Goal: Find specific page/section: Find specific page/section

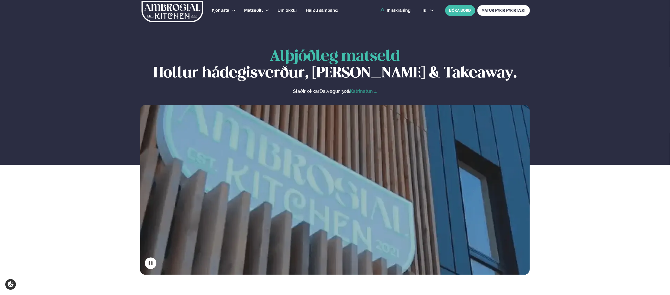
click at [364, 91] on link "Katrinatun 4" at bounding box center [363, 91] width 27 height 6
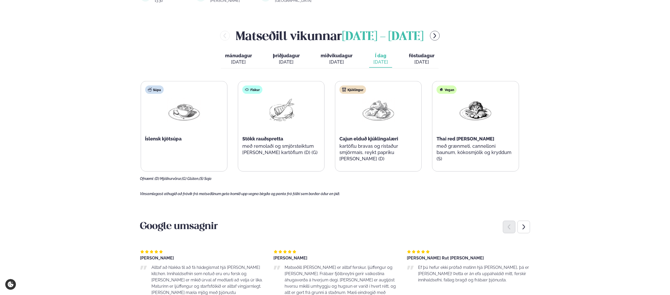
scroll to position [193, 0]
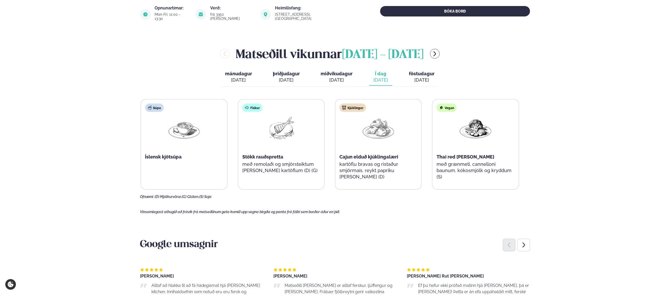
click at [422, 71] on span "föstudagur" at bounding box center [422, 73] width 26 height 5
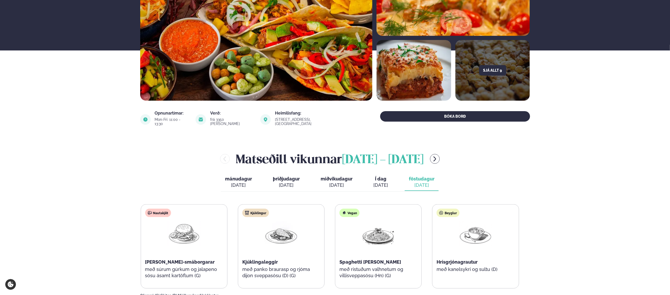
scroll to position [31, 0]
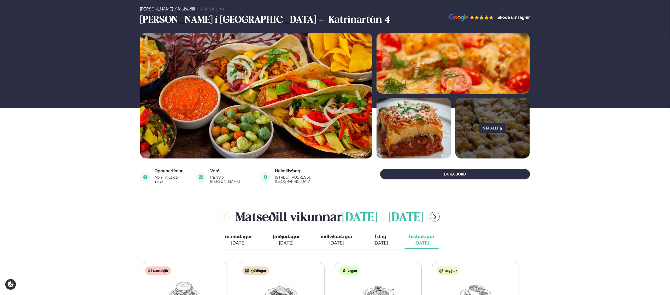
click at [332, 240] on div "[DATE]" at bounding box center [337, 243] width 32 height 6
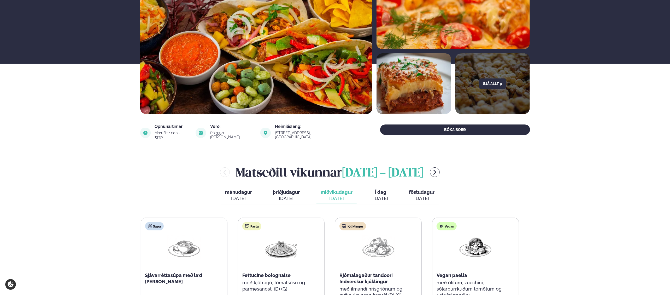
scroll to position [183, 0]
